Goal: Check status

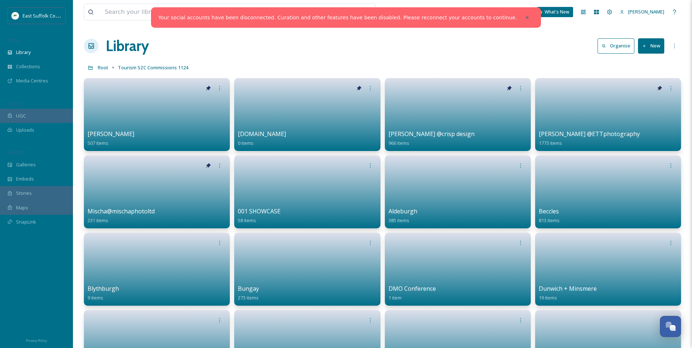
scroll to position [3333, 0]
click at [555, 53] on div "Library Organise New" at bounding box center [382, 46] width 597 height 22
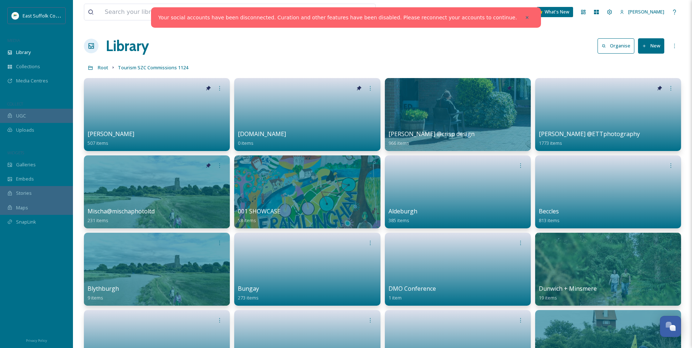
click at [521, 15] on div at bounding box center [527, 17] width 13 height 13
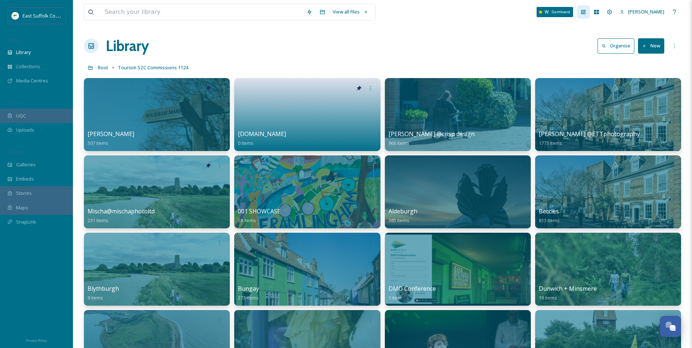
click at [590, 14] on div "Dashboard" at bounding box center [583, 11] width 13 height 13
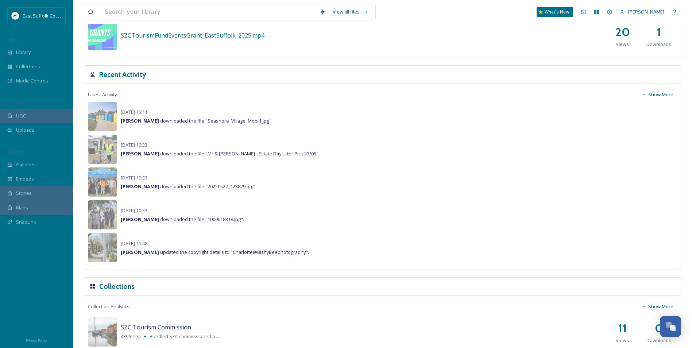
scroll to position [474, 0]
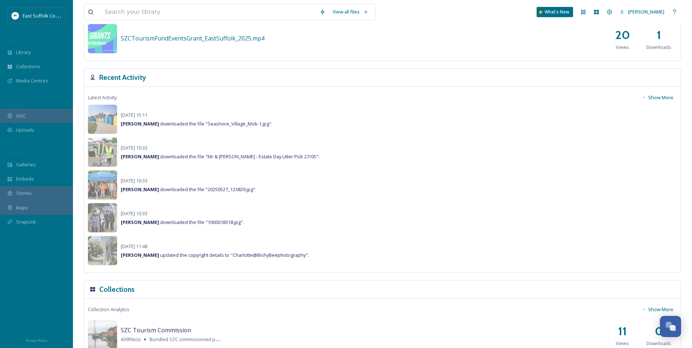
click at [37, 147] on div "East Suffolk Council MEDIA Library Collections Media Centres COLLECT UGC Upload…" at bounding box center [36, 123] width 73 height 233
click at [39, 83] on span "Media Centres" at bounding box center [32, 80] width 32 height 7
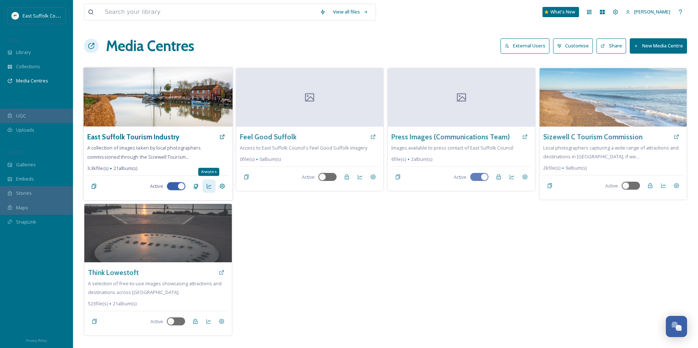
click at [207, 186] on icon at bounding box center [209, 186] width 5 height 4
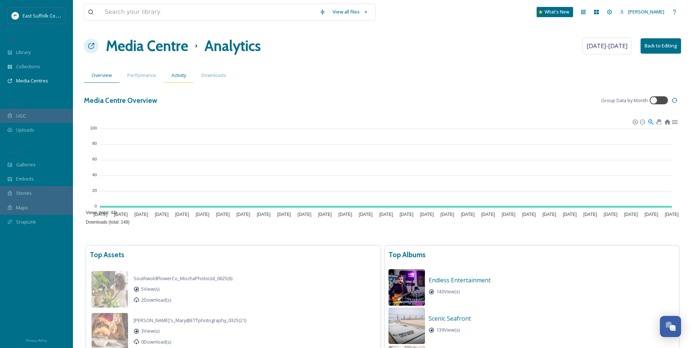
click at [180, 75] on span "Activity" at bounding box center [178, 75] width 15 height 7
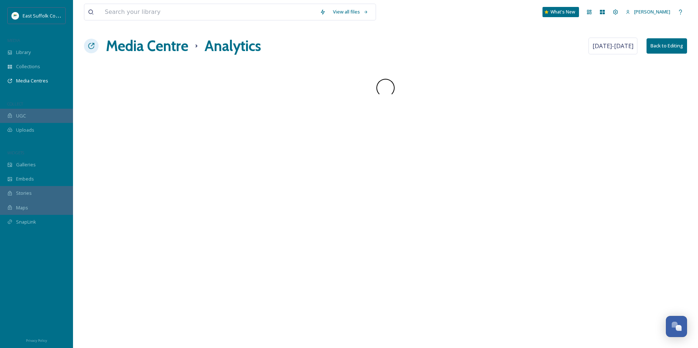
click at [465, 112] on div "View all files What's New [PERSON_NAME] Media Centre Analytics [DATE] - [DATE] …" at bounding box center [385, 174] width 625 height 348
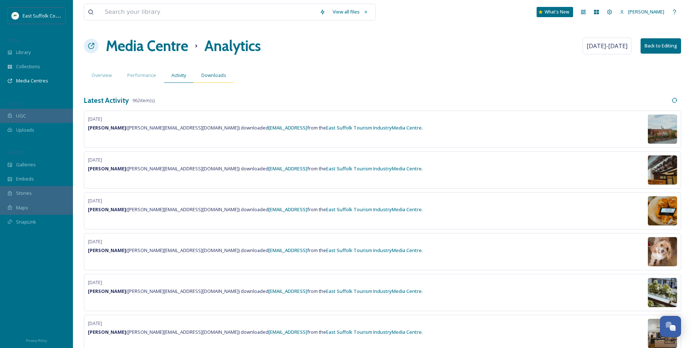
click at [200, 73] on div "Downloads" at bounding box center [214, 75] width 40 height 15
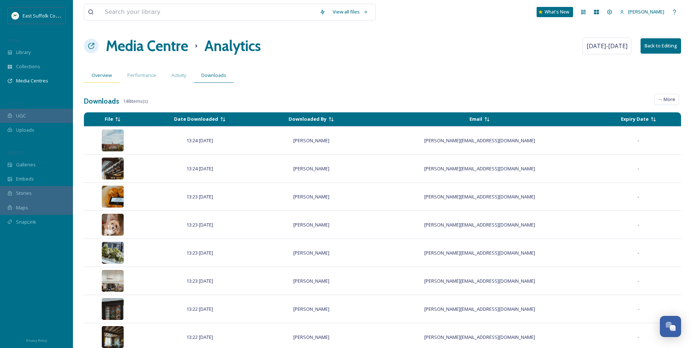
click at [104, 76] on span "Overview" at bounding box center [102, 75] width 20 height 7
